Goal: Information Seeking & Learning: Learn about a topic

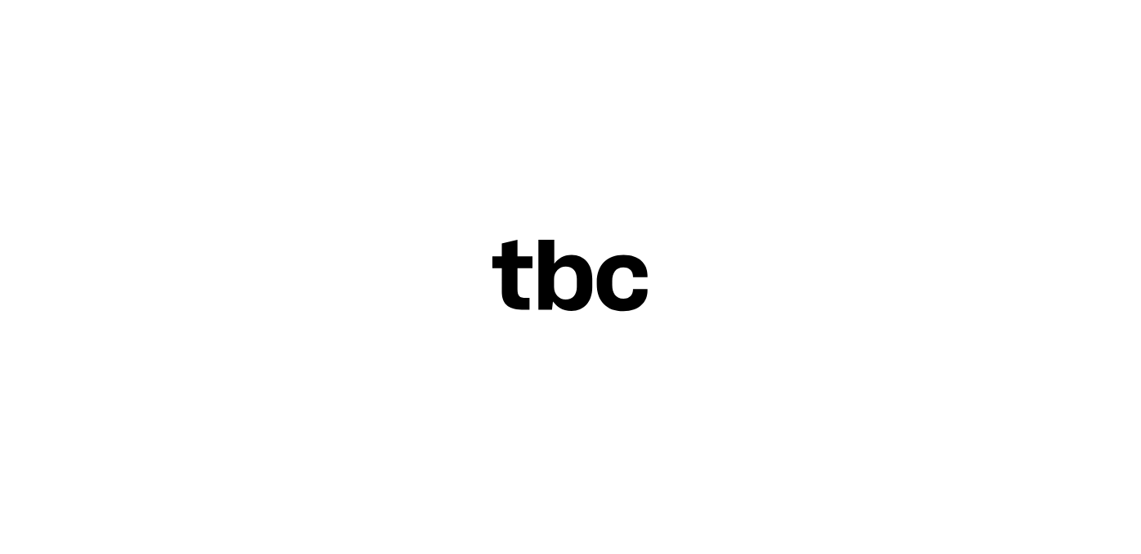
scroll to position [44, 0]
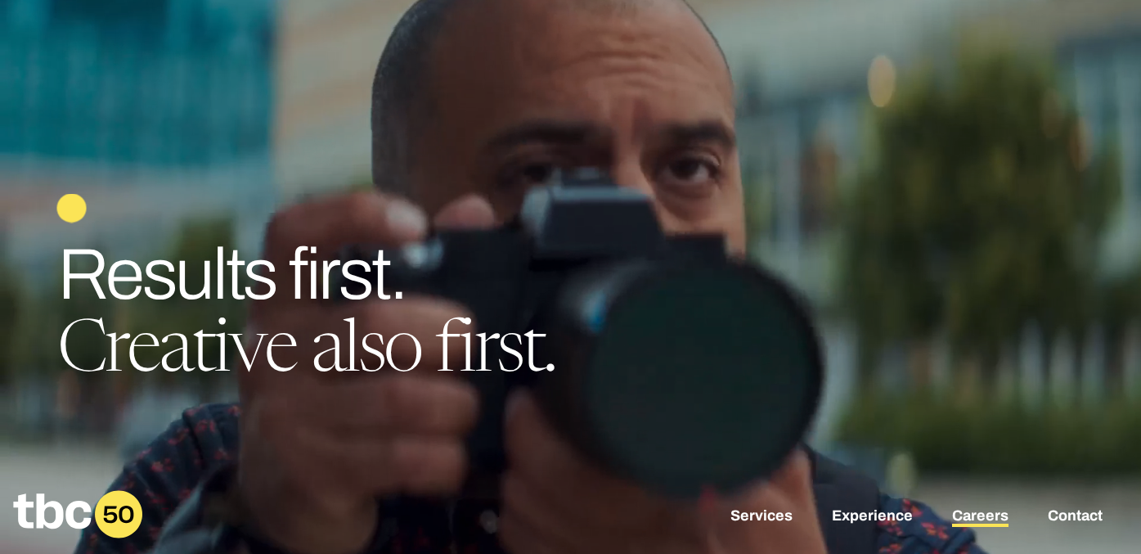
click at [968, 516] on link "Careers" at bounding box center [980, 517] width 56 height 20
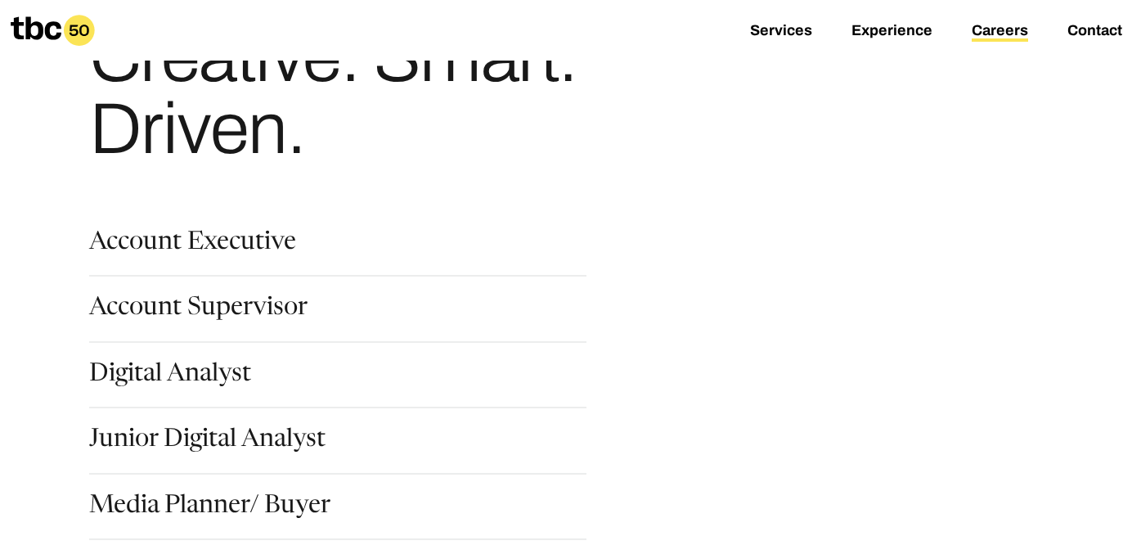
scroll to position [104, 0]
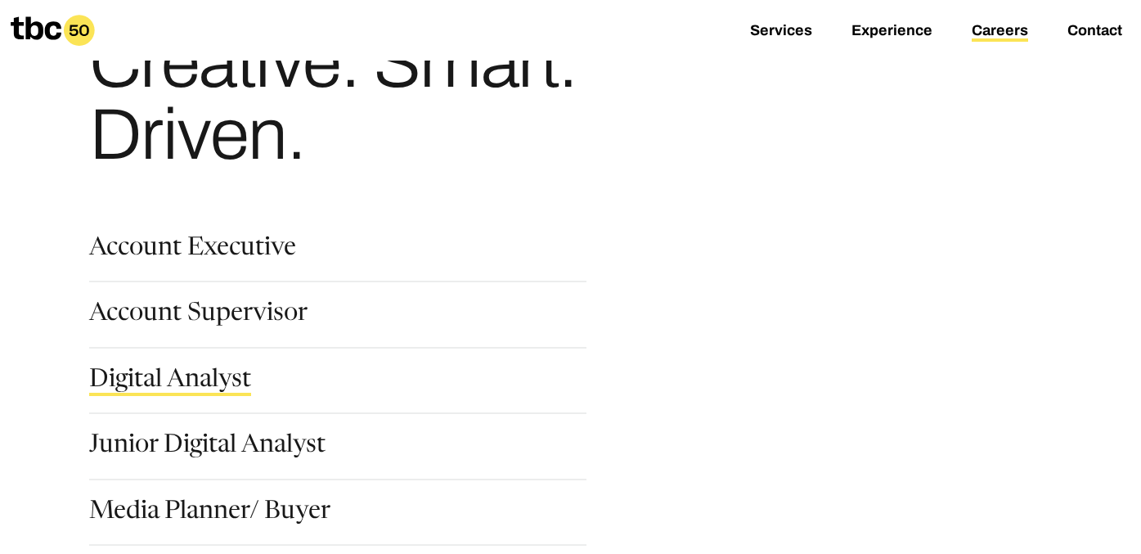
click at [170, 378] on link "Digital Analyst" at bounding box center [170, 382] width 162 height 28
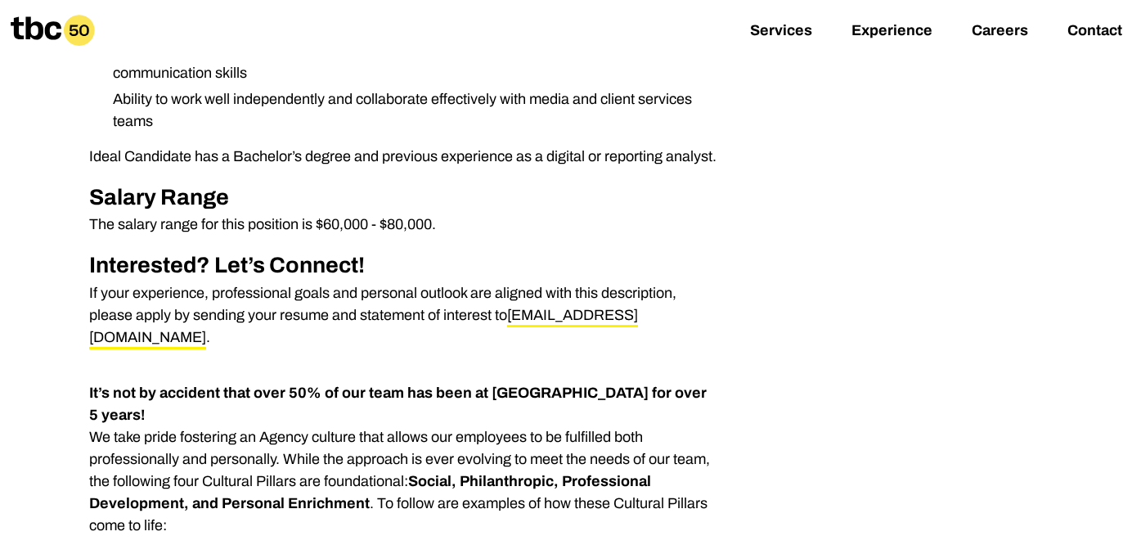
scroll to position [827, 0]
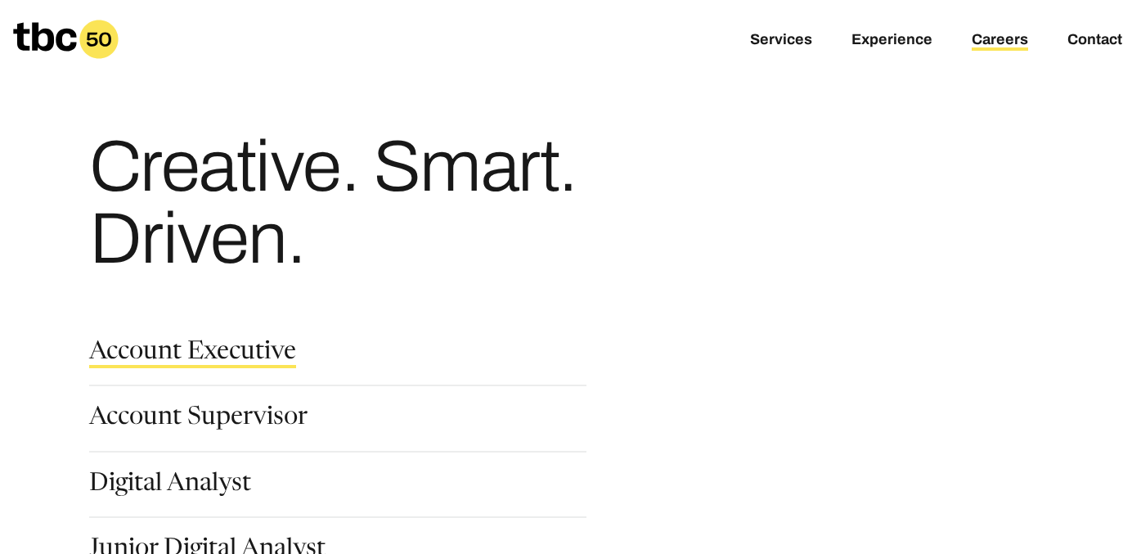
click at [191, 357] on link "Account Executive" at bounding box center [192, 354] width 207 height 28
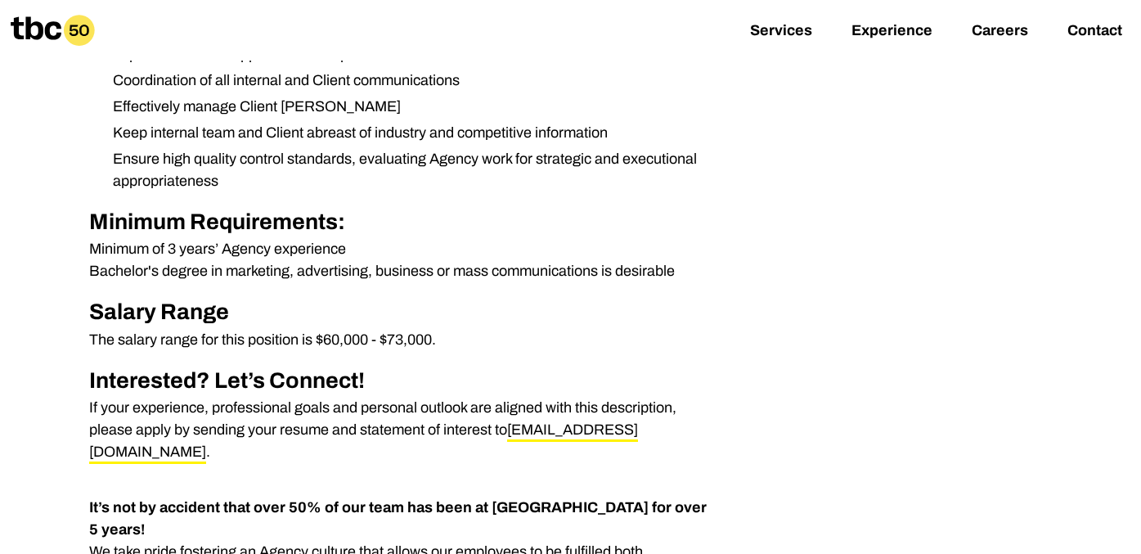
scroll to position [690, 0]
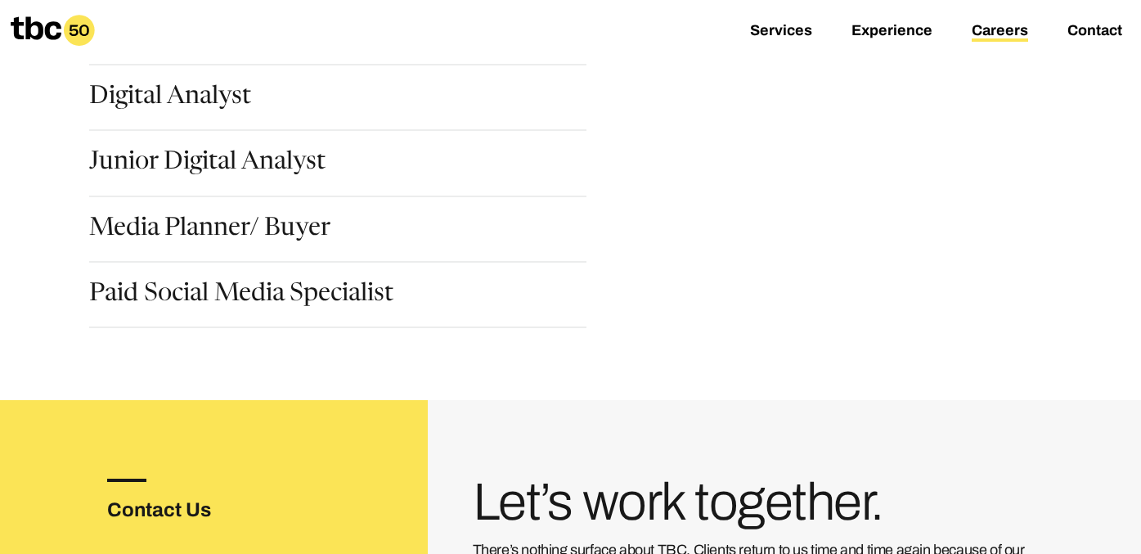
scroll to position [367, 0]
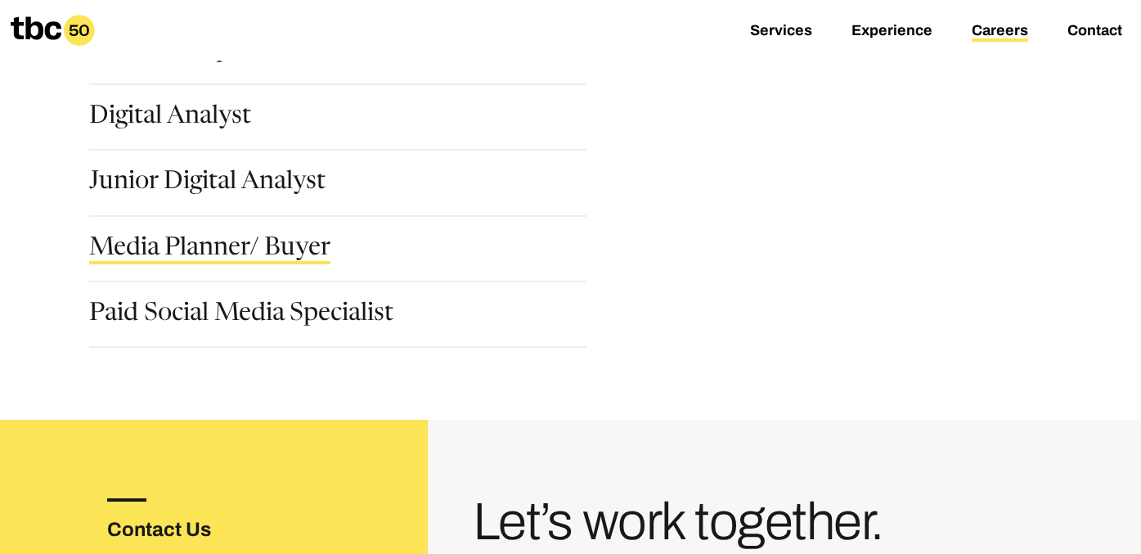
click at [223, 248] on link "Media Planner/ Buyer" at bounding box center [209, 250] width 241 height 28
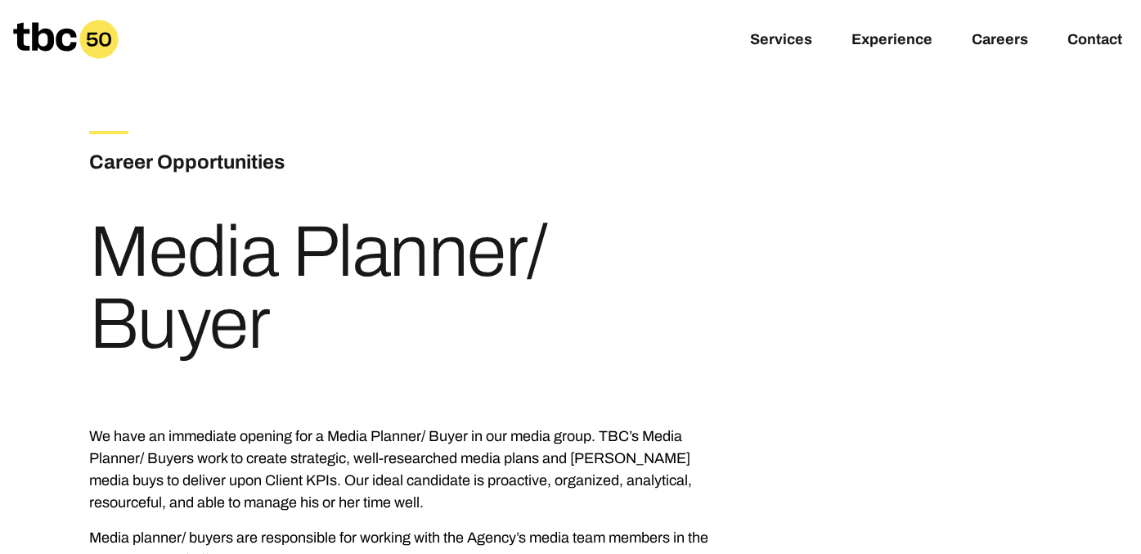
click at [29, 38] on icon at bounding box center [66, 39] width 106 height 39
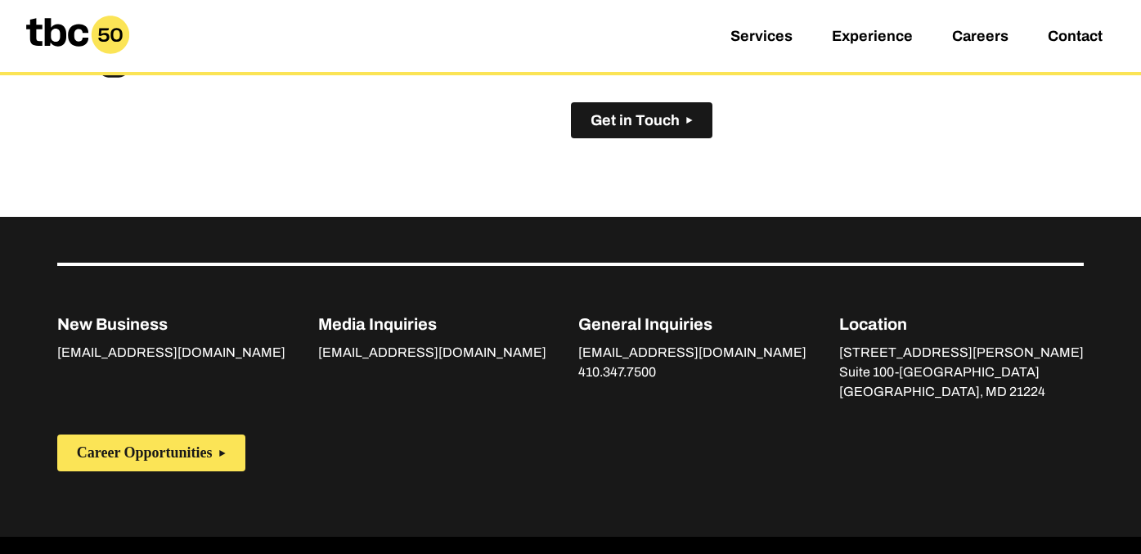
scroll to position [1218, 0]
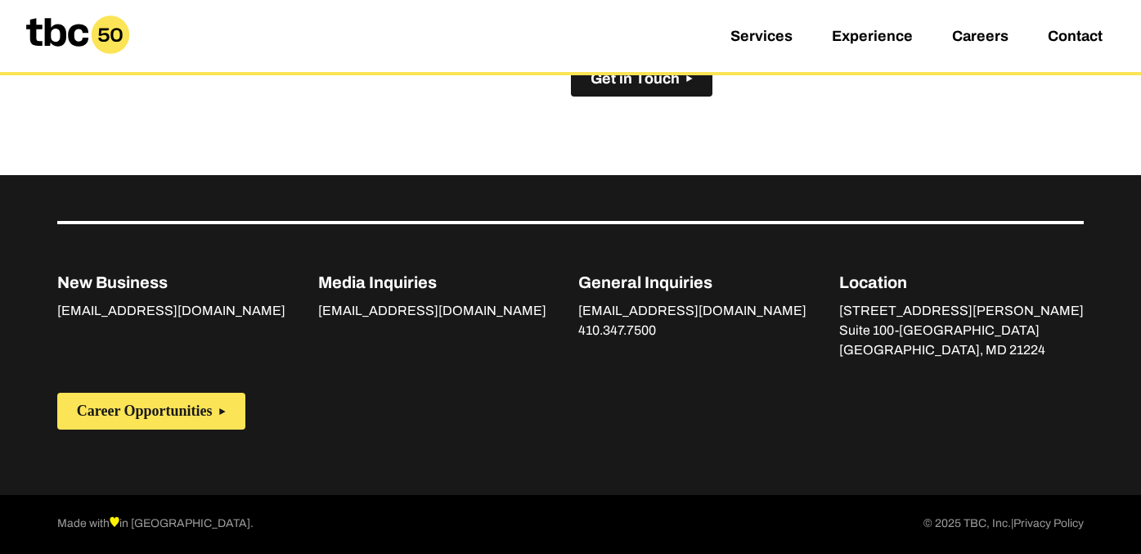
click at [143, 415] on span "Career Opportunities" at bounding box center [145, 410] width 136 height 17
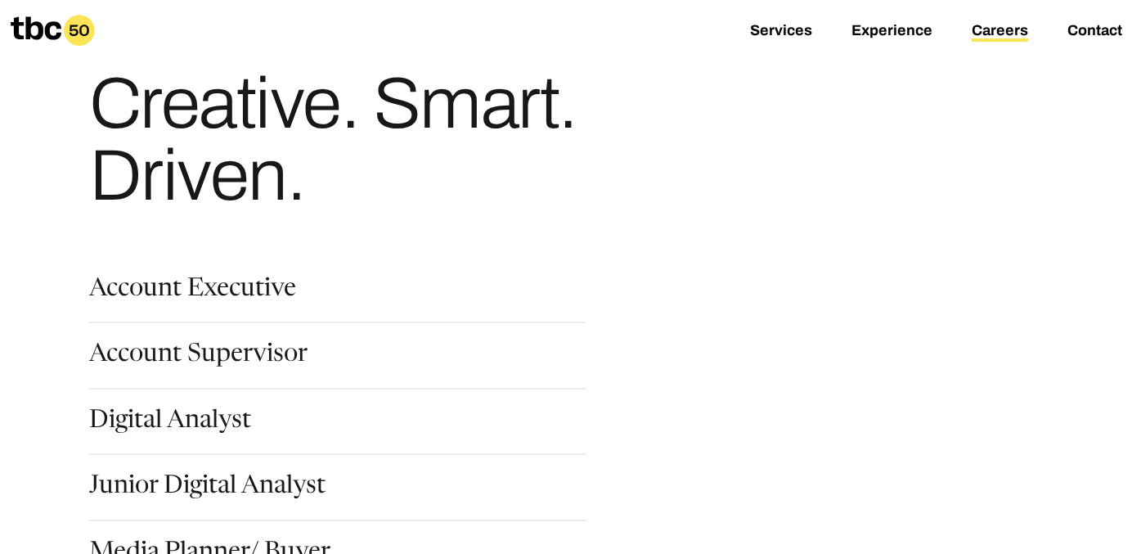
scroll to position [65, 0]
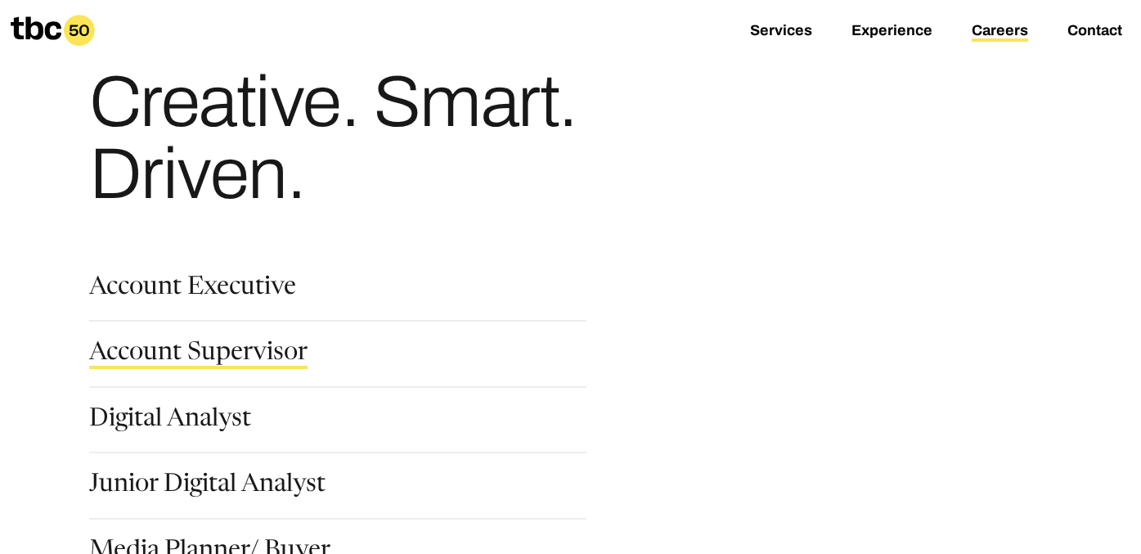
click at [219, 355] on link "Account Supervisor" at bounding box center [198, 355] width 218 height 28
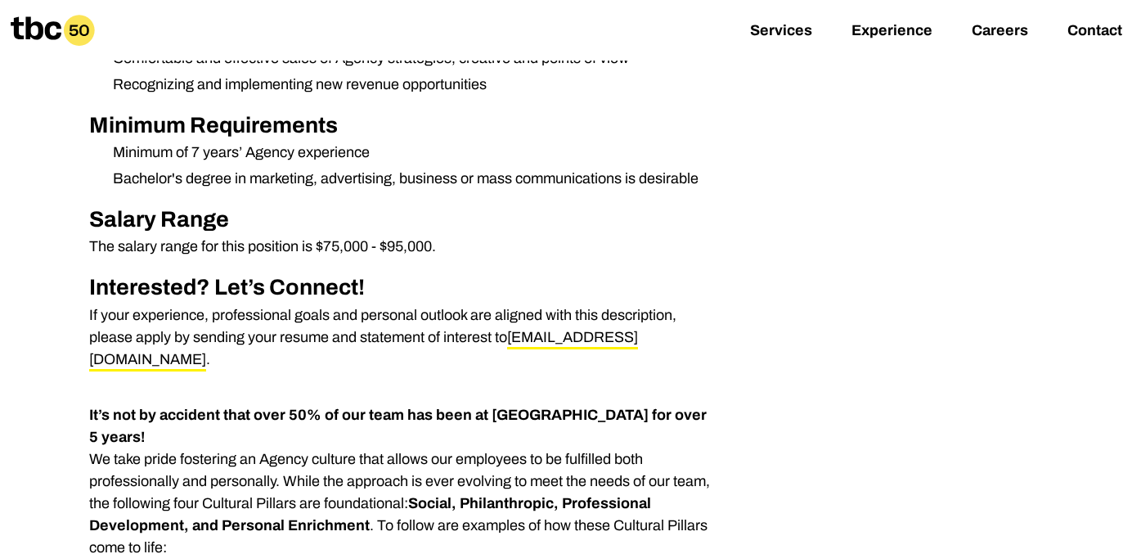
scroll to position [857, 0]
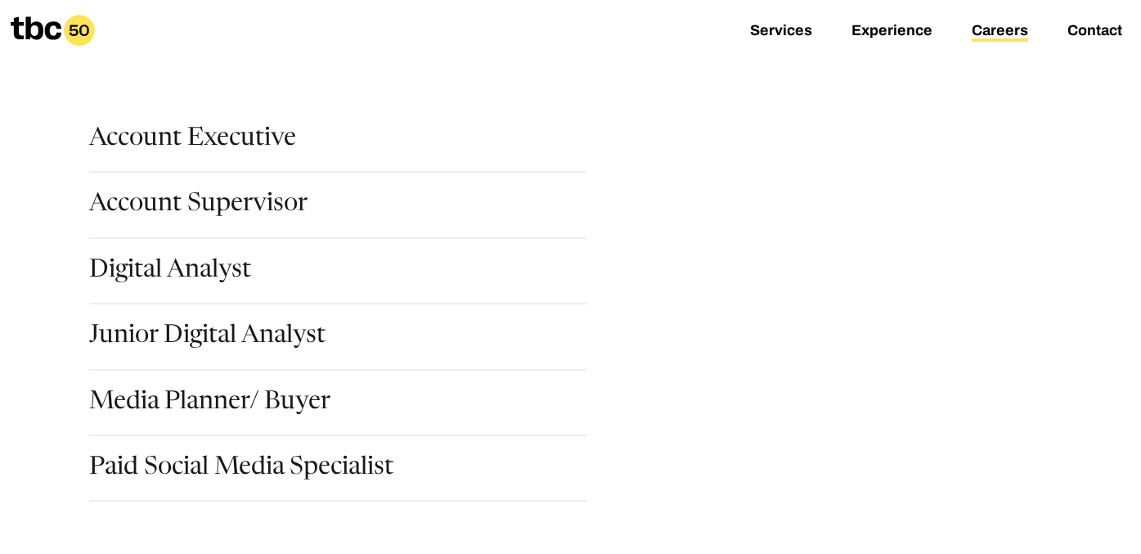
scroll to position [216, 0]
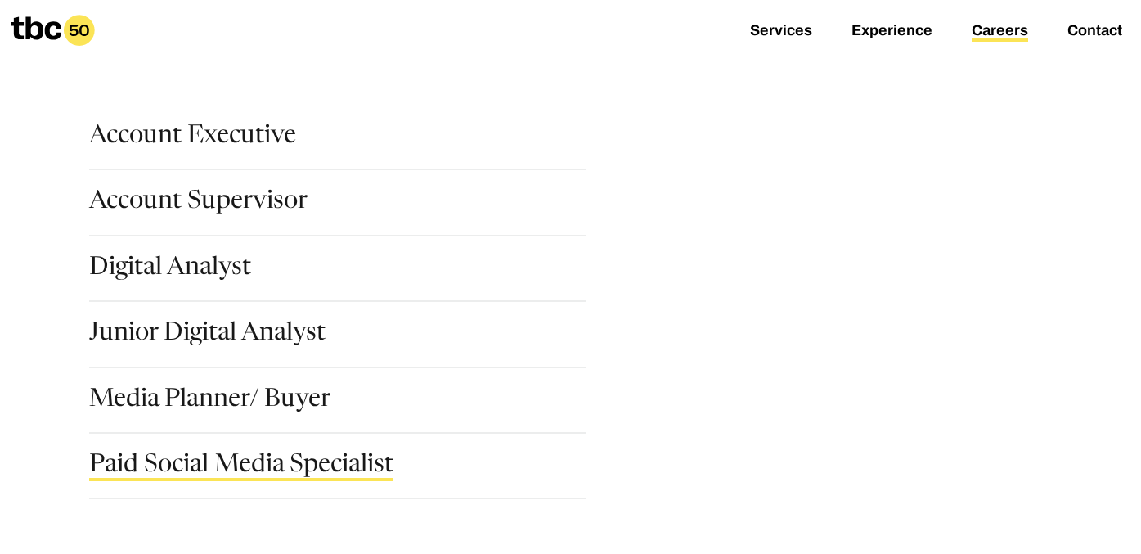
click at [364, 460] on link "Paid Social Media Specialist" at bounding box center [241, 467] width 304 height 28
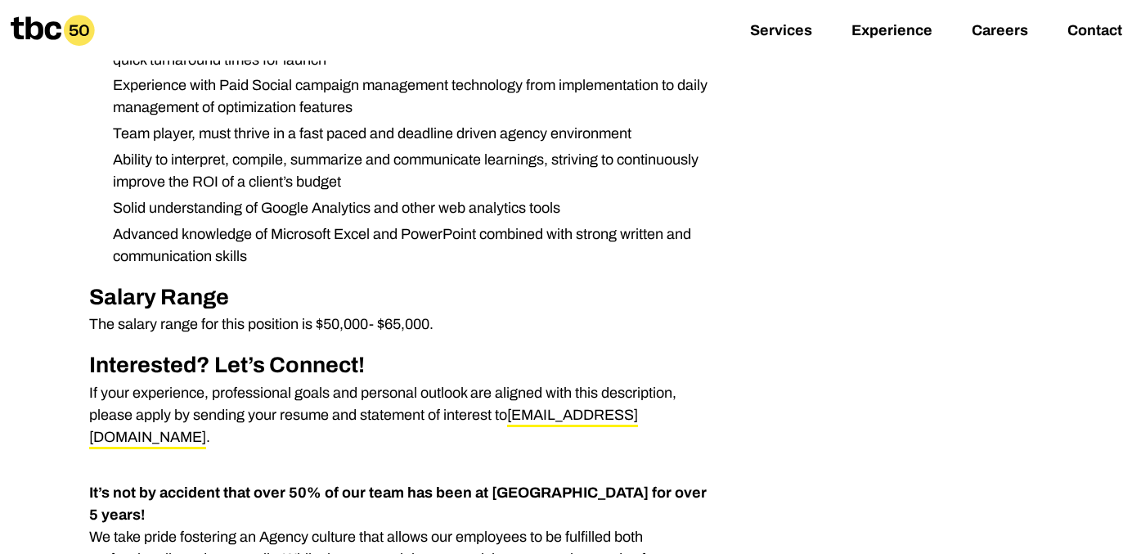
scroll to position [1091, 0]
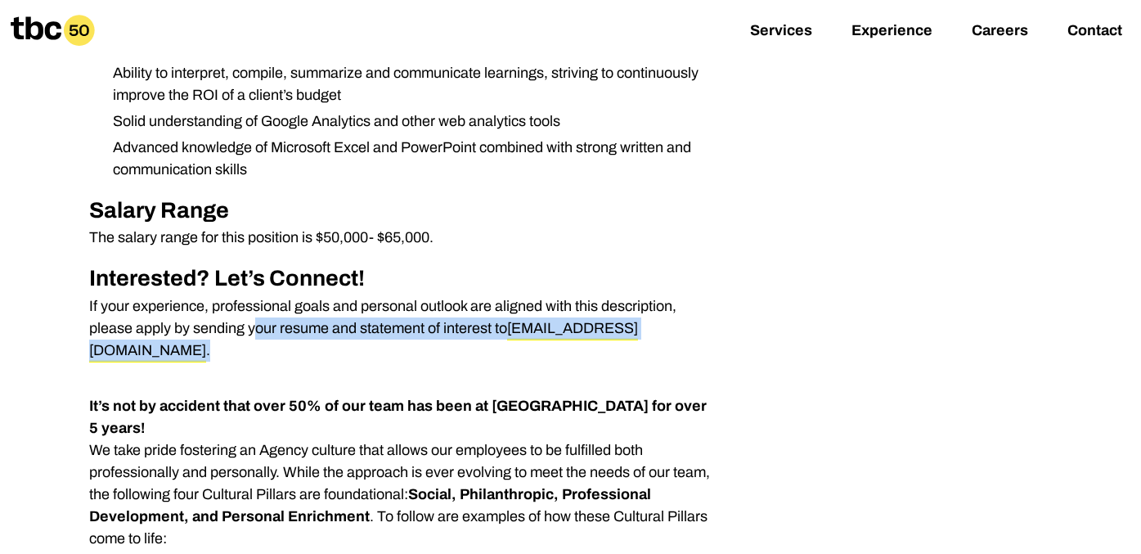
drag, startPoint x: 652, startPoint y: 332, endPoint x: 85, endPoint y: 337, distance: 566.8
click at [85, 337] on div "We are looking for a Paid Social Media Specialist to join our team. The Paid So…" at bounding box center [570, 520] width 1027 height 2425
copy p "please apply by sending your resume and statement of interest to [PERSON_NAME][…"
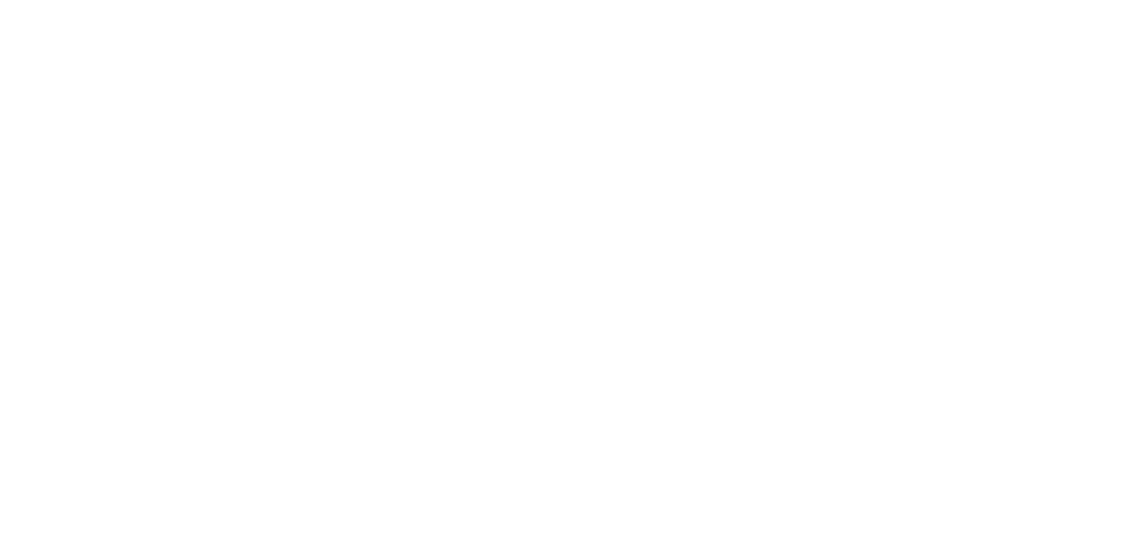
scroll to position [44, 0]
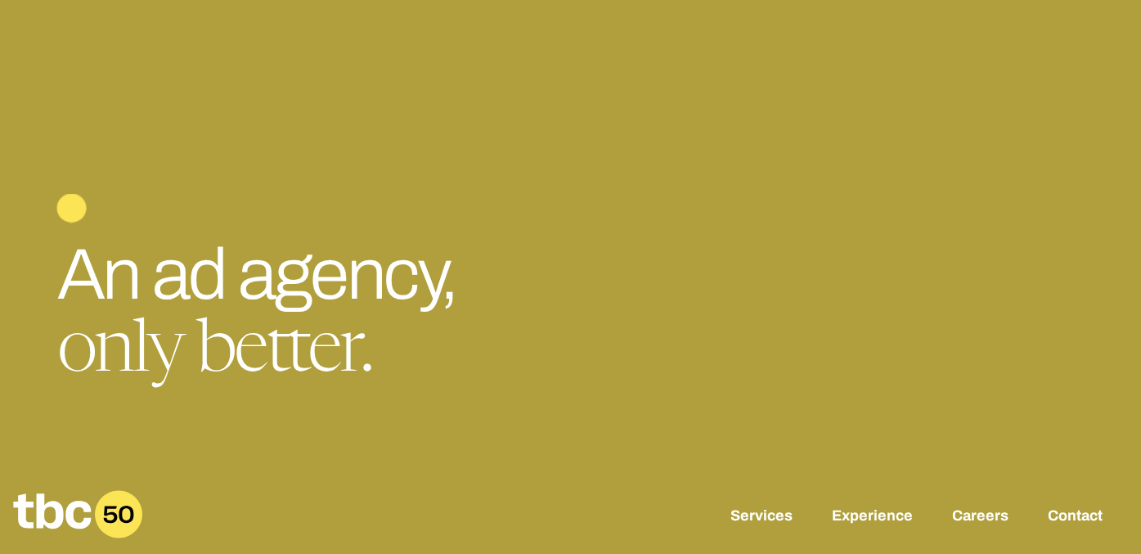
scroll to position [44, 0]
